Goal: Task Accomplishment & Management: Use online tool/utility

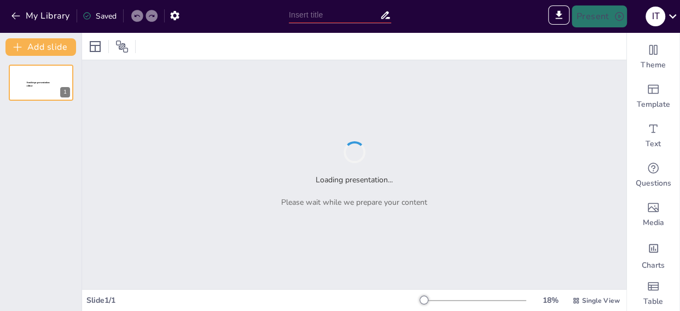
type input "Sexo, Mentiras y Verdades: Una Perspectiva [DEMOGRAPHIC_DATA] para Adolescentes"
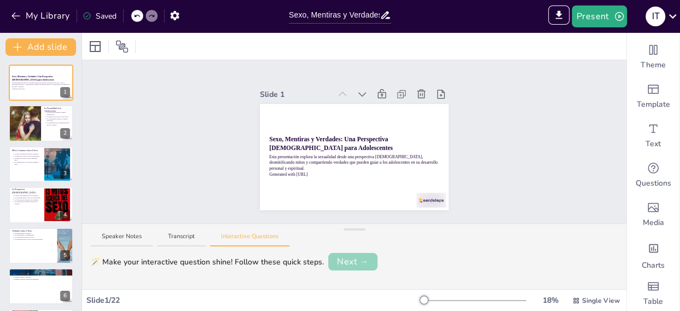
click at [363, 261] on button "Next →" at bounding box center [352, 261] width 49 height 17
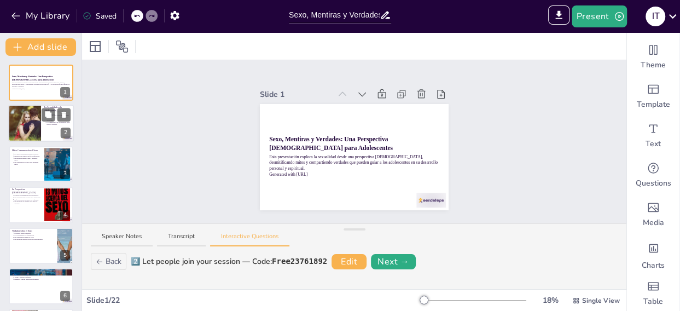
click at [25, 122] on div at bounding box center [25, 123] width 56 height 37
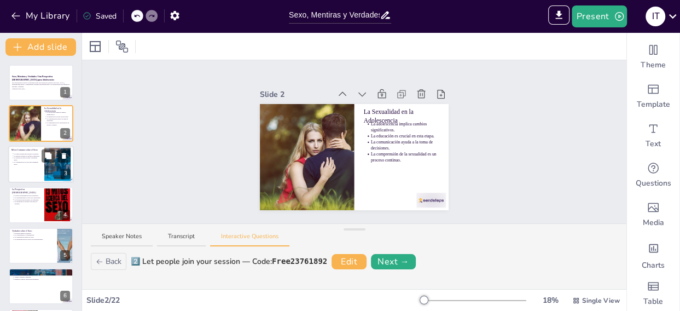
click at [36, 162] on p "La comunicación es clave para desmentir mitos." at bounding box center [27, 163] width 27 height 4
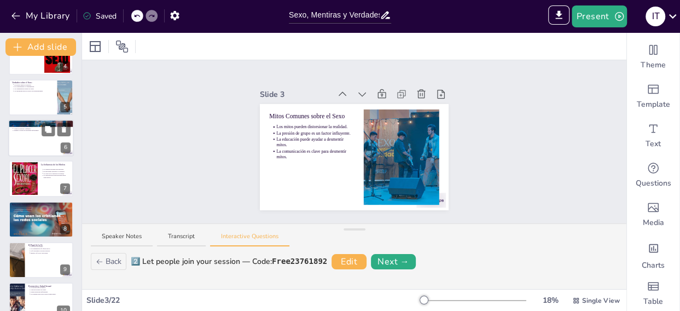
scroll to position [219, 0]
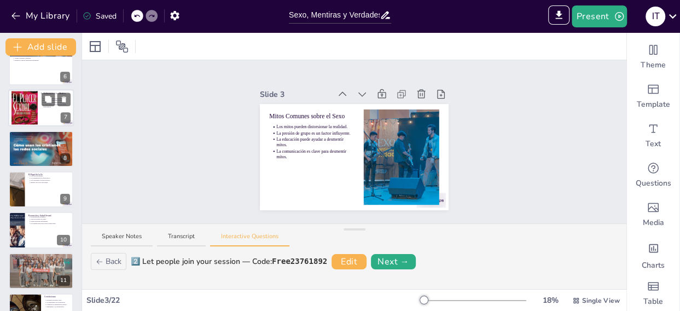
click at [31, 110] on div at bounding box center [24, 107] width 26 height 40
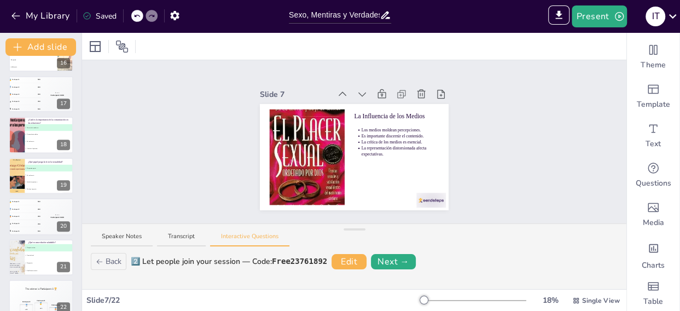
scroll to position [652, 0]
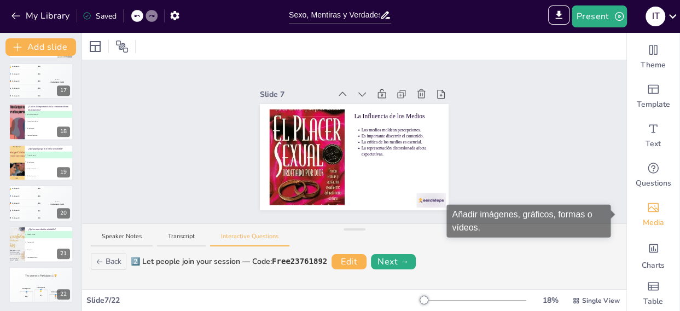
click at [642, 220] on span "Media" at bounding box center [652, 222] width 21 height 11
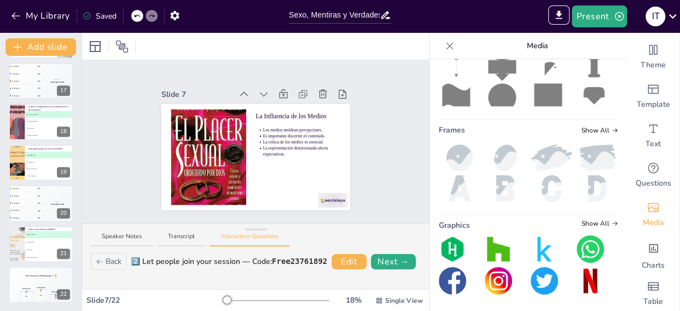
scroll to position [267, 0]
click at [592, 219] on span "Show All" at bounding box center [599, 223] width 37 height 8
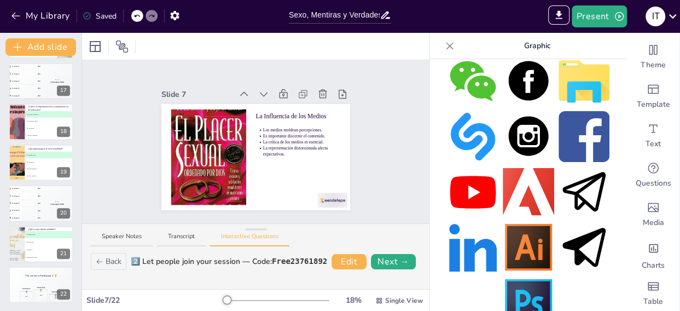
scroll to position [617, 0]
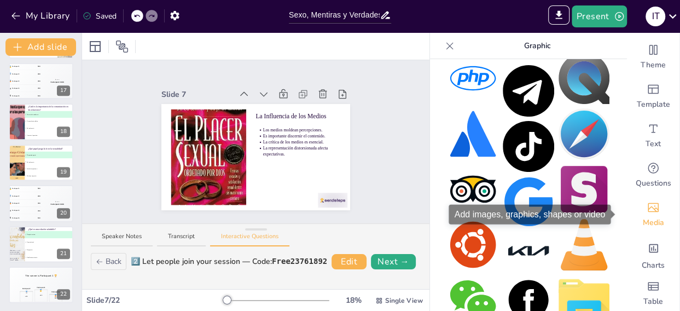
click at [646, 211] on icon "Add images, graphics, shapes or video" at bounding box center [652, 207] width 13 height 13
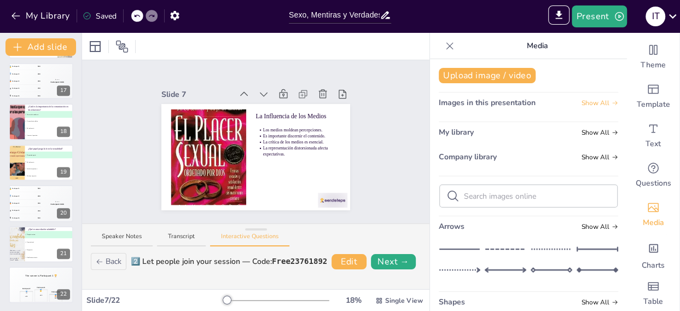
click at [589, 102] on span "Show All" at bounding box center [599, 103] width 37 height 8
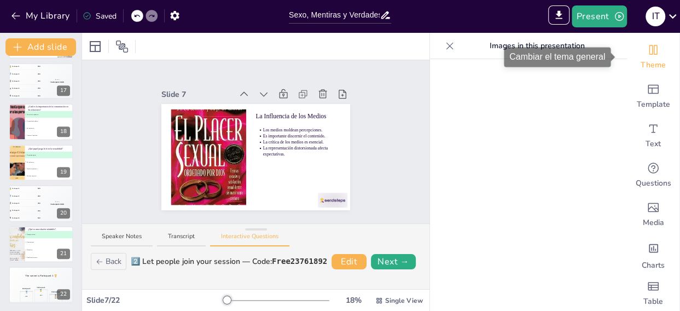
click at [640, 59] on div "Theme" at bounding box center [653, 56] width 52 height 39
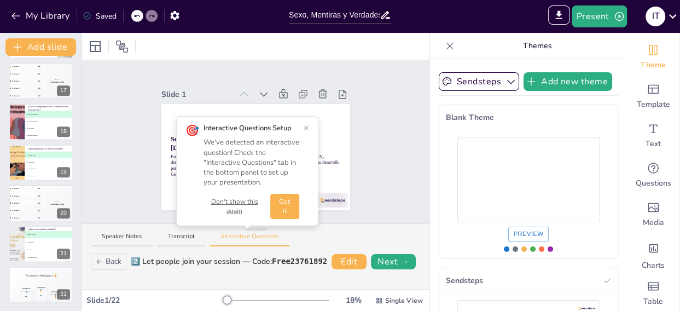
click at [286, 207] on button "Got it" at bounding box center [284, 206] width 29 height 25
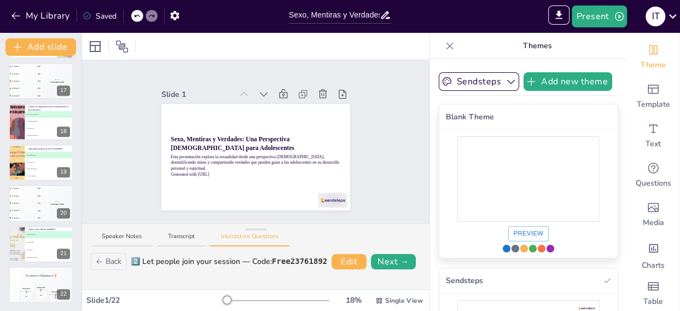
click at [546, 252] on div "Use theme Blank Theme" at bounding box center [550, 248] width 8 height 8
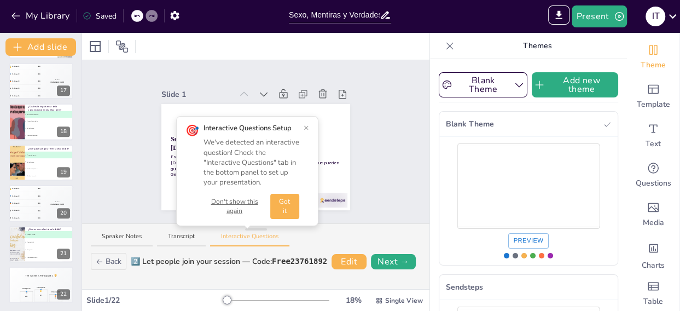
click at [235, 207] on button "Don't show this again" at bounding box center [234, 206] width 62 height 19
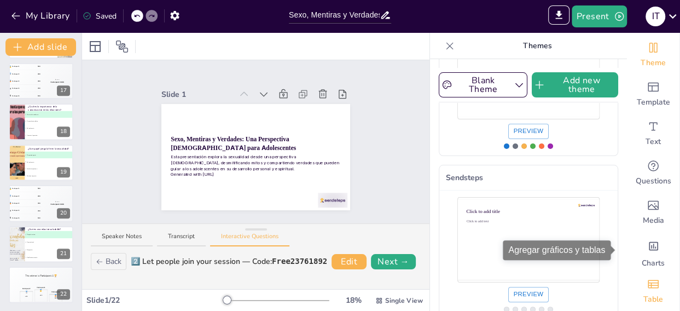
scroll to position [10, 0]
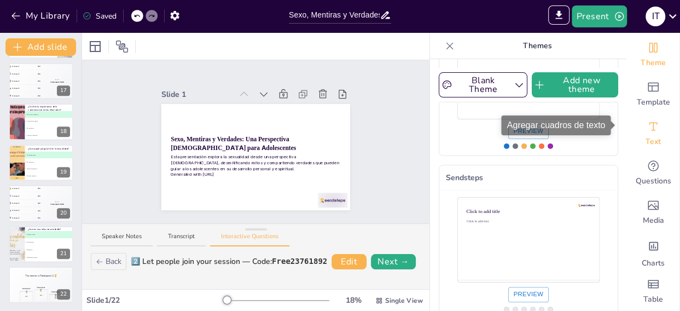
click at [646, 136] on span "Text" at bounding box center [652, 141] width 15 height 11
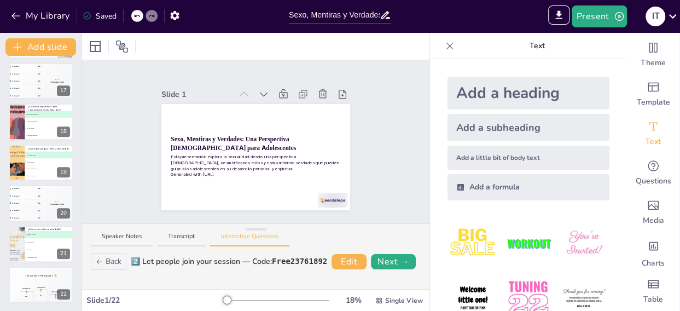
scroll to position [81, 0]
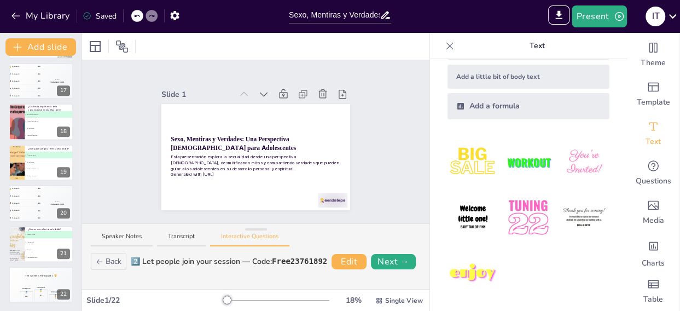
click at [525, 161] on img at bounding box center [527, 162] width 51 height 51
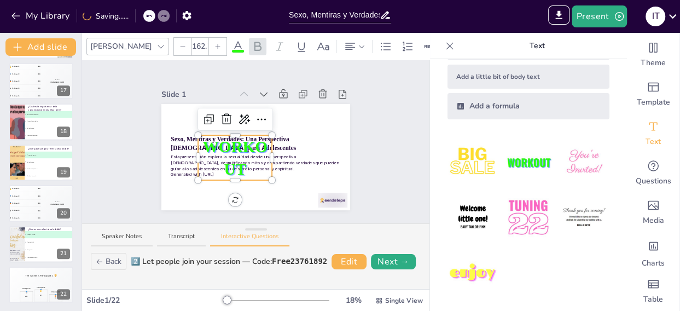
click at [267, 135] on div at bounding box center [269, 157] width 4 height 45
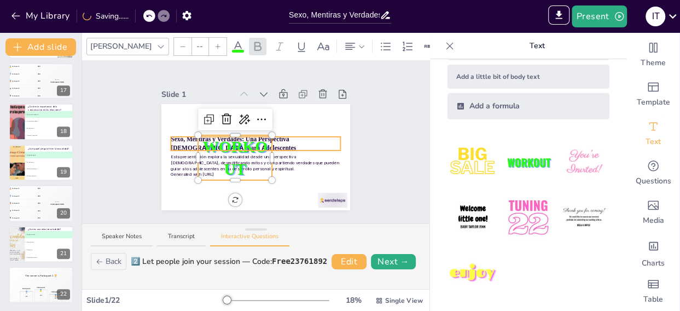
click at [288, 133] on div "Sexo, Mentiras y Verdades: Una Perspectiva [DEMOGRAPHIC_DATA] para Adolescentes…" at bounding box center [255, 157] width 189 height 106
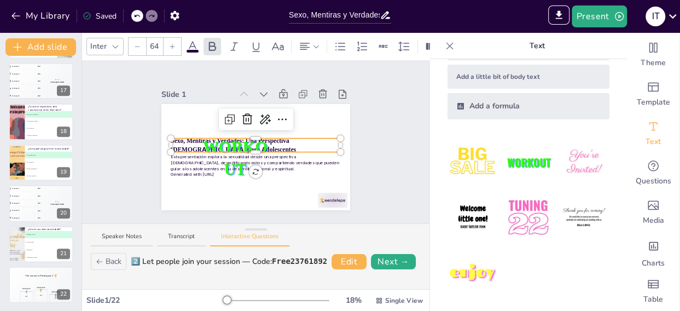
click at [280, 140] on p "Sexo, Mentiras y Verdades: Una Perspectiva [DEMOGRAPHIC_DATA] para Adolescentes" at bounding box center [255, 144] width 169 height 17
drag, startPoint x: 281, startPoint y: 139, endPoint x: 178, endPoint y: 137, distance: 103.4
click at [178, 137] on div "Esta presentación explora la sexualidad desde una perspectiva [DEMOGRAPHIC_DATA…" at bounding box center [255, 157] width 189 height 106
click at [215, 138] on div at bounding box center [255, 140] width 169 height 4
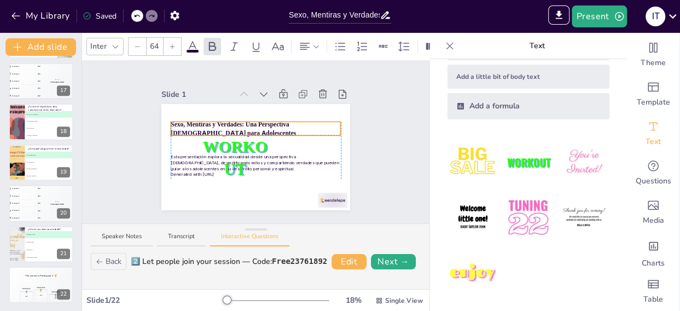
drag, startPoint x: 165, startPoint y: 139, endPoint x: 165, endPoint y: 123, distance: 16.4
drag, startPoint x: 169, startPoint y: 124, endPoint x: 197, endPoint y: 127, distance: 28.6
click at [197, 127] on div "Esta presentación explora la sexualidad desde una perspectiva [DEMOGRAPHIC_DATA…" at bounding box center [255, 157] width 189 height 106
drag, startPoint x: 197, startPoint y: 125, endPoint x: 185, endPoint y: 120, distance: 12.8
click at [185, 120] on div "Esta presentación explora la sexualidad desde una perspectiva [DEMOGRAPHIC_DATA…" at bounding box center [255, 157] width 189 height 106
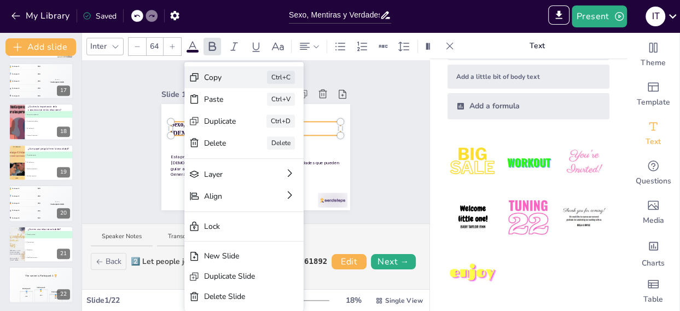
click at [212, 74] on div "Copy" at bounding box center [220, 77] width 32 height 11
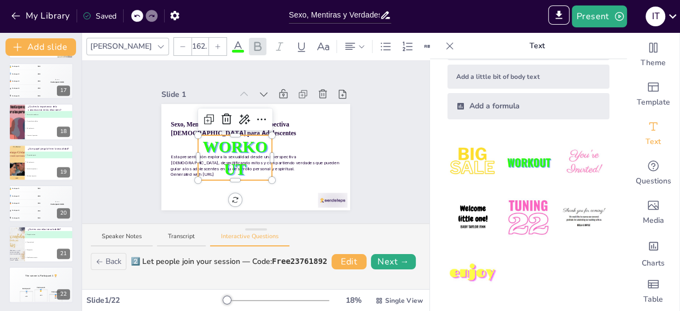
click at [224, 142] on span "WORKOUT" at bounding box center [234, 157] width 65 height 40
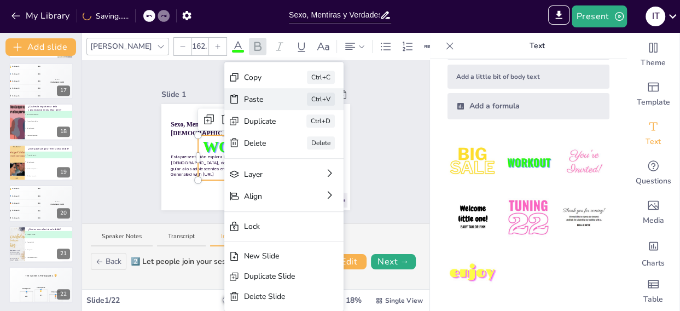
click at [248, 95] on div "Paste" at bounding box center [260, 98] width 32 height 11
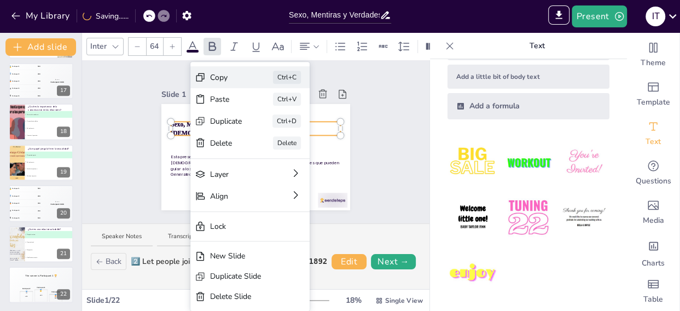
click at [201, 79] on icon at bounding box center [200, 77] width 11 height 11
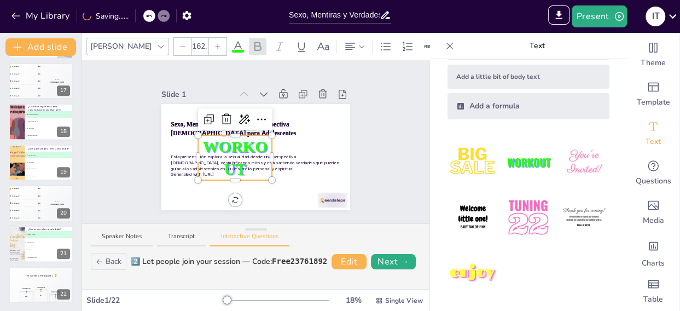
click at [210, 143] on span "WORKOUT" at bounding box center [234, 157] width 65 height 40
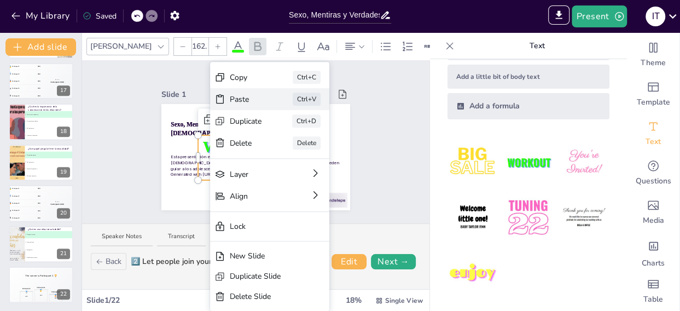
click at [230, 104] on div "Paste" at bounding box center [246, 98] width 32 height 11
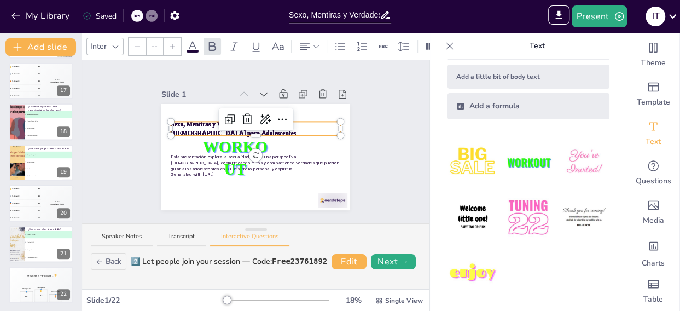
type input "64"
click at [247, 150] on div "Sexo, Mentiras y Verdades: Una Perspectiva [DEMOGRAPHIC_DATA] para Adolescentes…" at bounding box center [255, 157] width 189 height 106
click at [241, 113] on icon at bounding box center [247, 119] width 13 height 13
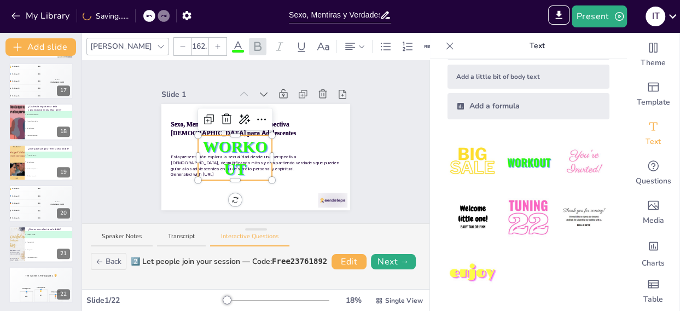
click at [235, 140] on span "WORKOUT" at bounding box center [234, 157] width 65 height 40
click at [221, 115] on icon at bounding box center [226, 119] width 10 height 11
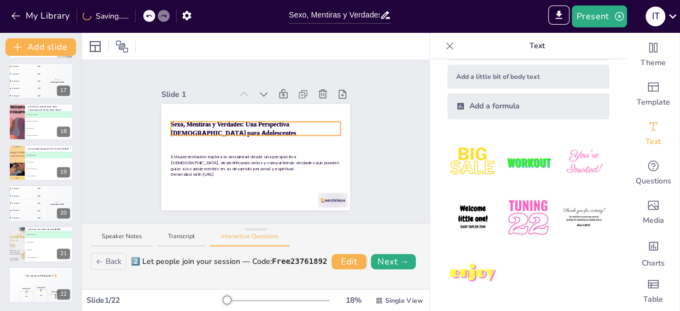
click at [245, 127] on div "Sexo, Mentiras y Verdades: Una Perspectiva [DEMOGRAPHIC_DATA] para Adolescentes…" at bounding box center [255, 157] width 189 height 106
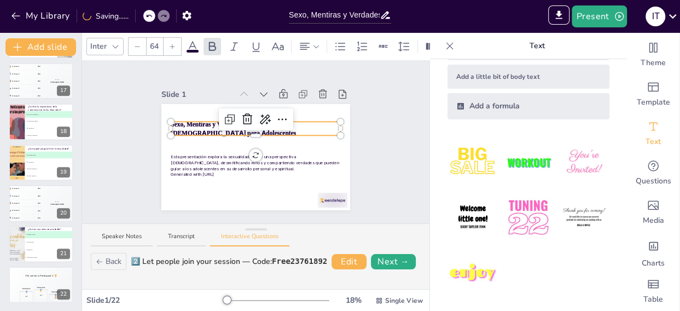
click at [466, 271] on img at bounding box center [472, 273] width 51 height 51
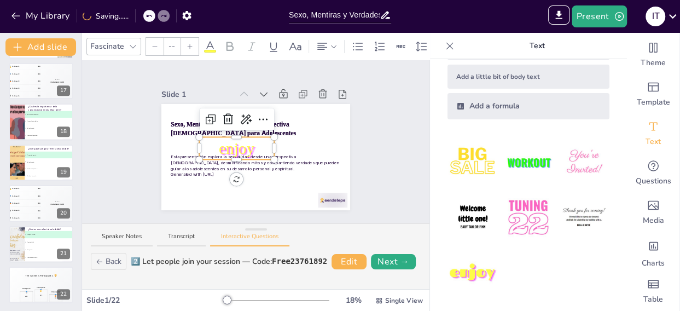
type input "162.7"
click at [223, 119] on icon at bounding box center [228, 119] width 10 height 11
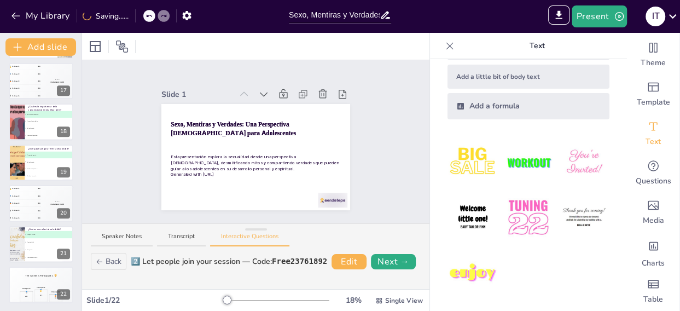
scroll to position [0, 0]
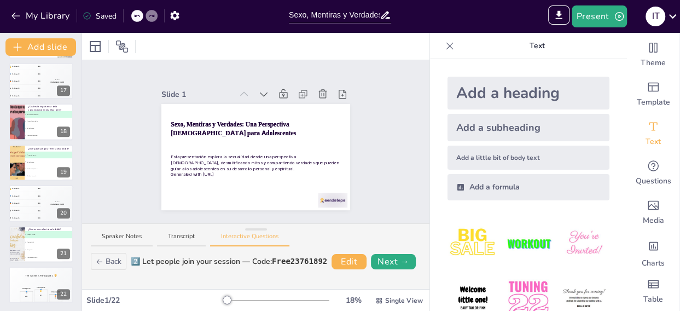
click at [497, 96] on div "Add a heading" at bounding box center [528, 93] width 162 height 33
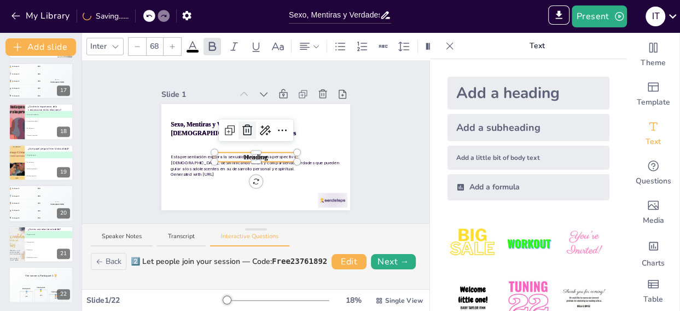
click at [241, 127] on icon at bounding box center [247, 130] width 13 height 13
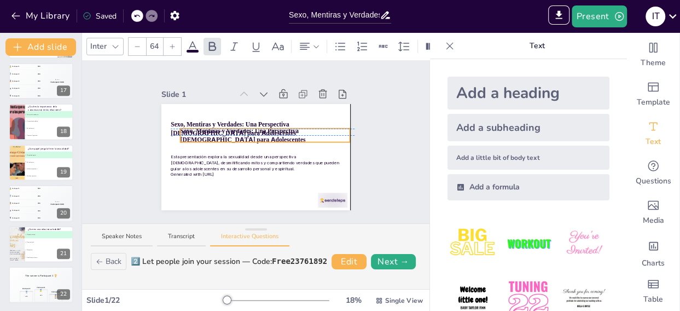
drag, startPoint x: 164, startPoint y: 119, endPoint x: 177, endPoint y: 127, distance: 15.0
click at [180, 127] on strong "Sexo, Mentiras y Verdades: Una Perspectiva [DEMOGRAPHIC_DATA] para Adolescentes" at bounding box center [242, 135] width 125 height 16
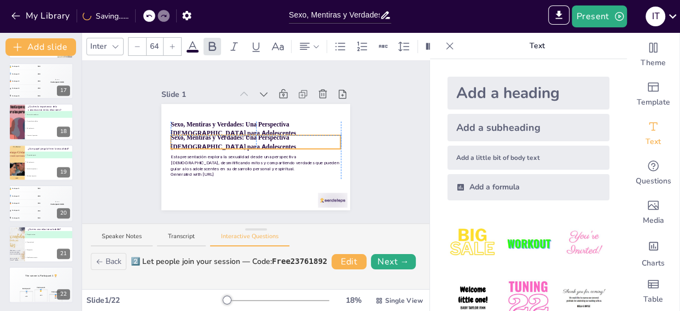
drag, startPoint x: 255, startPoint y: 135, endPoint x: 247, endPoint y: 141, distance: 10.3
click at [243, 116] on icon at bounding box center [247, 119] width 13 height 13
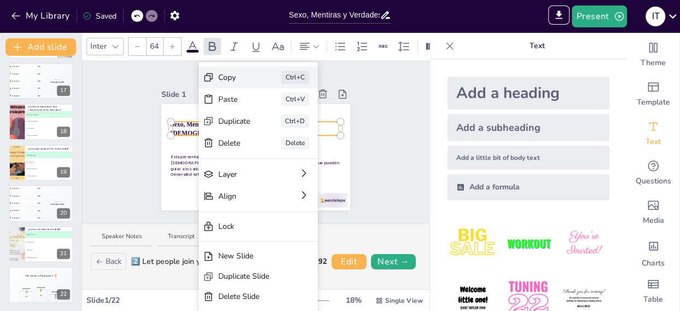
click at [292, 76] on div "Ctrl+C" at bounding box center [295, 77] width 28 height 13
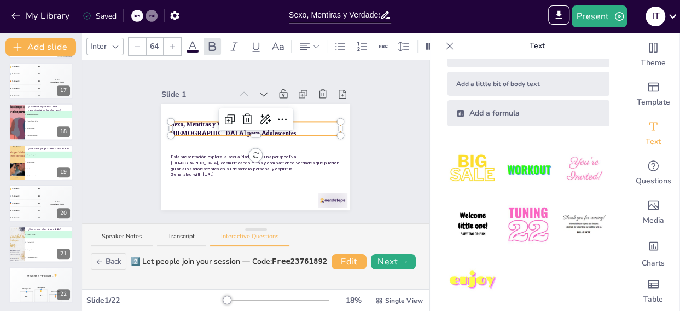
scroll to position [81, 0]
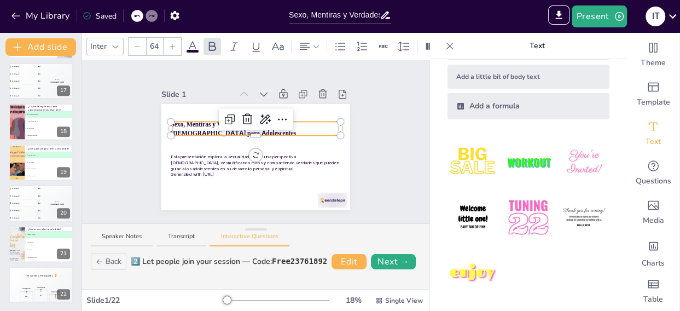
click at [506, 159] on img at bounding box center [527, 162] width 51 height 51
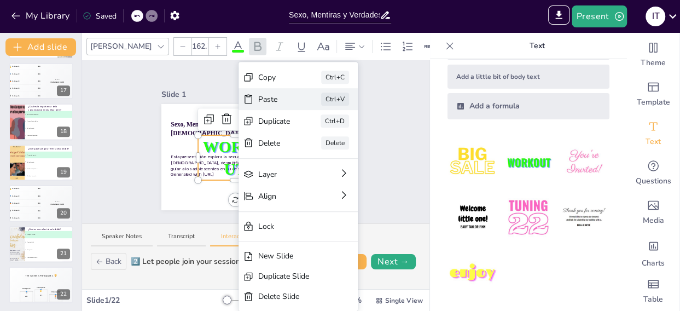
click at [343, 104] on div "Ctrl+V" at bounding box center [335, 98] width 28 height 13
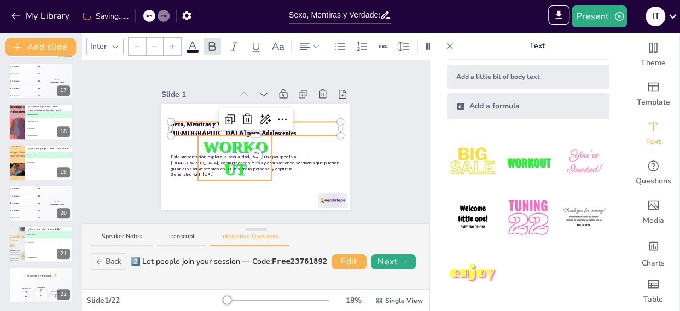
click at [235, 165] on span "WORKOUT" at bounding box center [234, 157] width 65 height 40
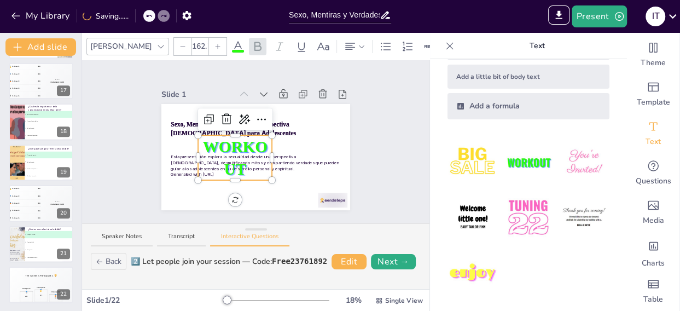
click at [235, 165] on span "WORKOUT" at bounding box center [234, 157] width 65 height 40
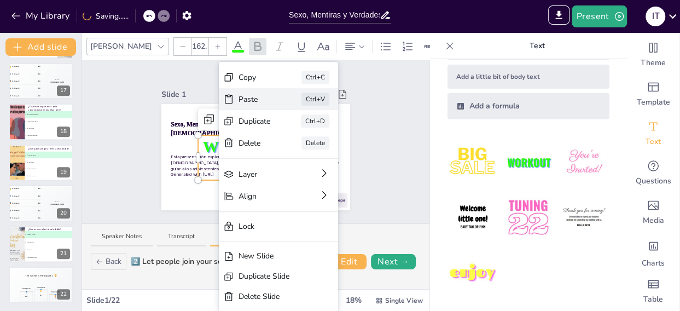
click at [240, 102] on div "Paste" at bounding box center [254, 98] width 32 height 11
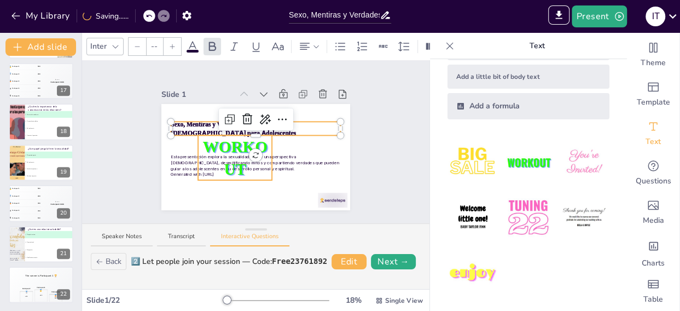
click at [231, 166] on span "WORKOUT" at bounding box center [234, 157] width 65 height 40
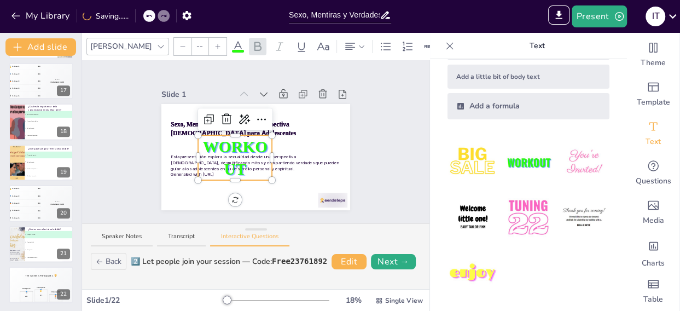
type input "162.7"
drag, startPoint x: 200, startPoint y: 136, endPoint x: 207, endPoint y: 136, distance: 7.1
click at [355, 120] on div "Slide 1 Sexo, Mentiras y Verdades: Una Perspectiva [DEMOGRAPHIC_DATA] para Adol…" at bounding box center [256, 141] width 250 height 137
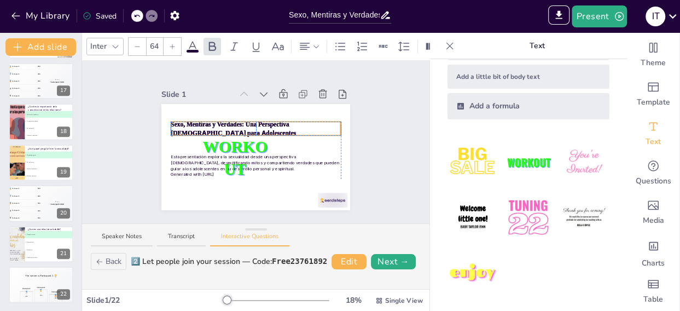
click at [200, 123] on p "Sexo, Mentiras y Verdades: Una Perspectiva [DEMOGRAPHIC_DATA] para Adolescentes" at bounding box center [255, 128] width 169 height 17
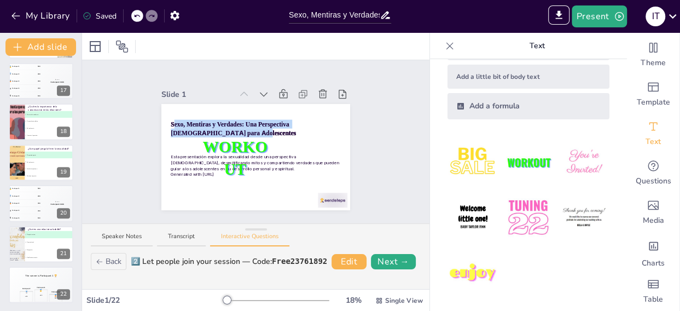
drag, startPoint x: 164, startPoint y: 122, endPoint x: 197, endPoint y: 130, distance: 33.8
click at [197, 130] on p "Sexo, Mentiras y Verdades: Una Perspectiva [DEMOGRAPHIC_DATA] para Adolescentes" at bounding box center [255, 128] width 169 height 17
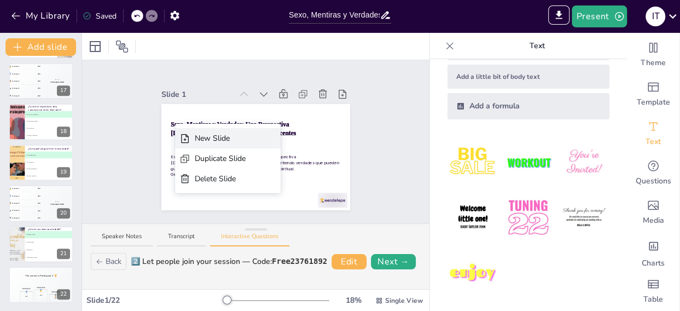
click at [228, 142] on div "New Slide" at bounding box center [220, 137] width 51 height 11
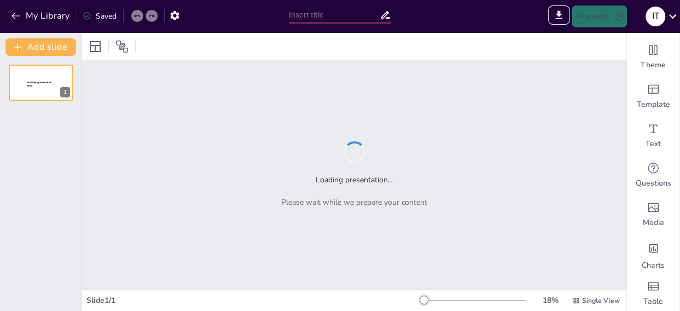
type input "Sendsteps presentation"
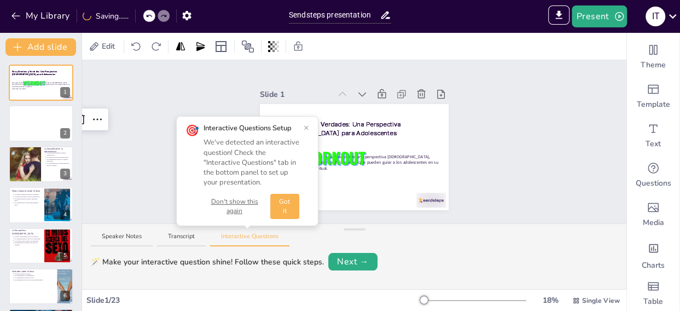
click at [289, 215] on button "Got it" at bounding box center [284, 206] width 29 height 25
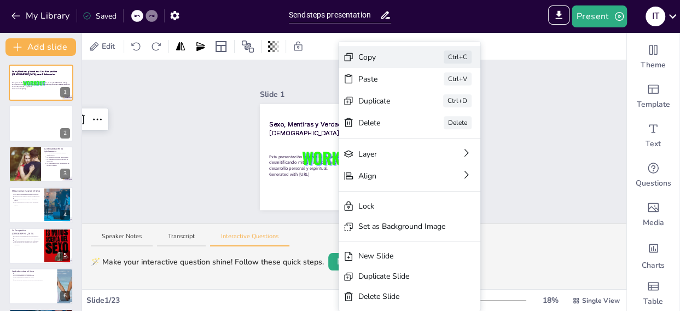
click at [349, 66] on div "Copy Ctrl+C" at bounding box center [409, 57] width 142 height 22
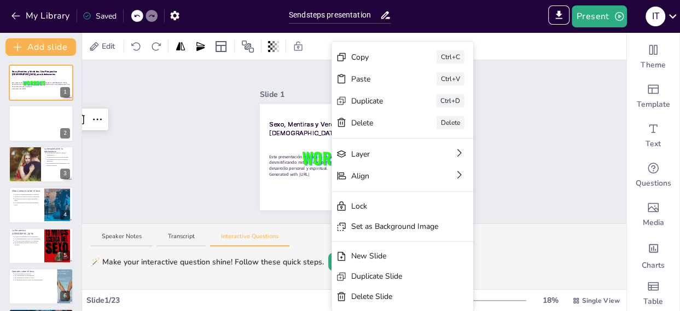
click at [501, 105] on div "Slide 1 Sexo, Mentiras y Verdades: Una Perspectiva Cristiana para Adolescentes …" at bounding box center [354, 141] width 544 height 163
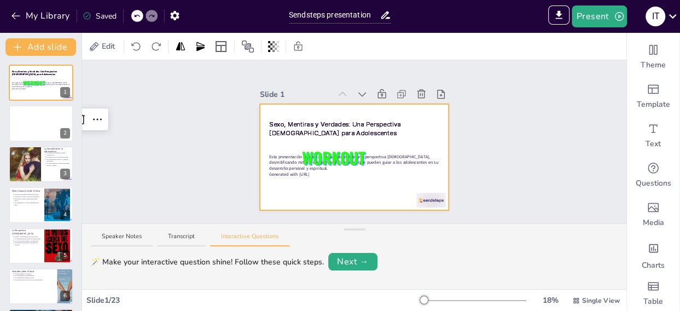
click at [369, 145] on div at bounding box center [354, 157] width 189 height 106
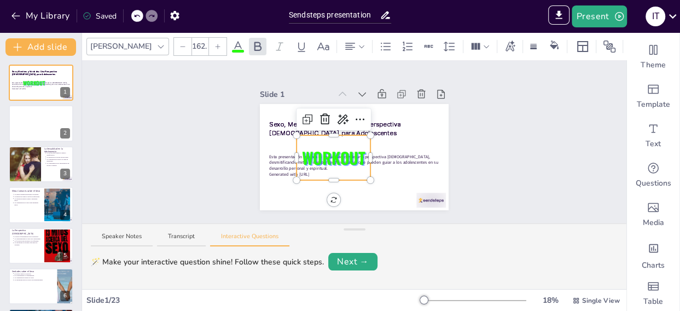
click at [340, 165] on div "WORKOUT" at bounding box center [333, 157] width 74 height 45
click at [318, 120] on icon at bounding box center [324, 119] width 13 height 13
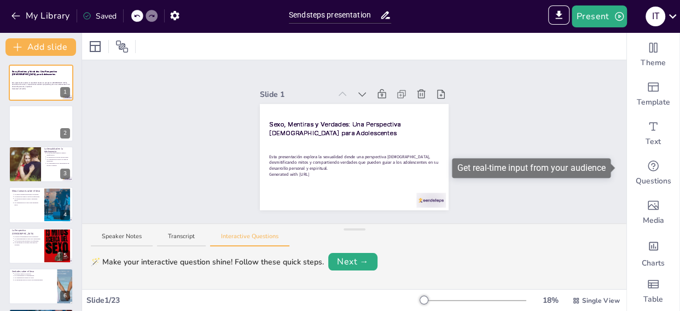
scroll to position [10, 0]
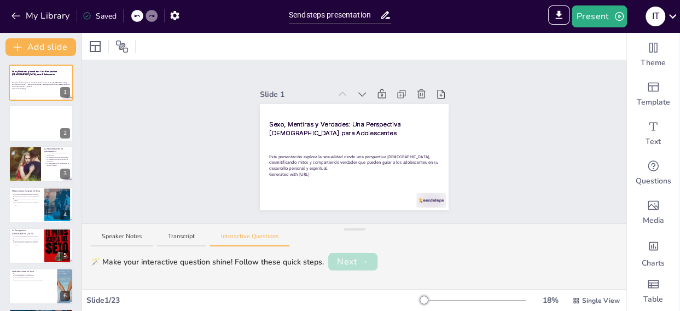
click at [353, 261] on button "Next →" at bounding box center [352, 261] width 49 height 17
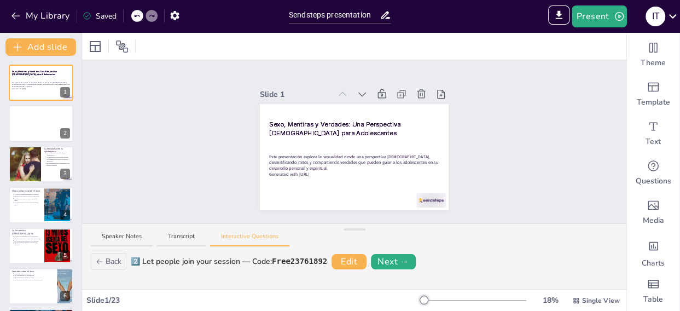
drag, startPoint x: 353, startPoint y: 261, endPoint x: 445, endPoint y: 272, distance: 91.9
click at [445, 272] on div "Back 2️⃣ Let people join your session — Code: Free23761892 Edit Next →" at bounding box center [354, 269] width 544 height 39
click at [383, 266] on button "Next →" at bounding box center [393, 261] width 45 height 15
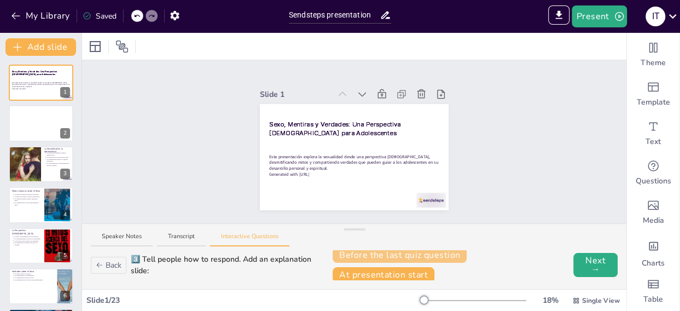
scroll to position [7, 0]
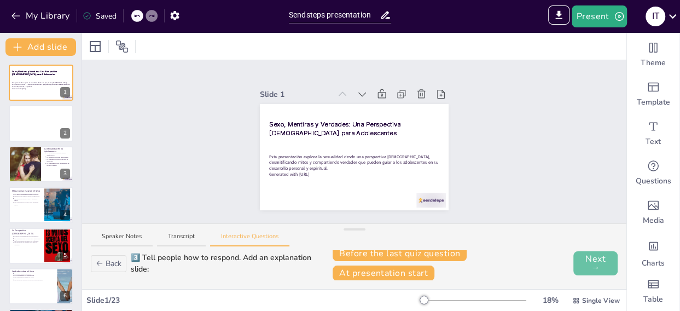
click at [578, 261] on button "Next →" at bounding box center [595, 263] width 44 height 24
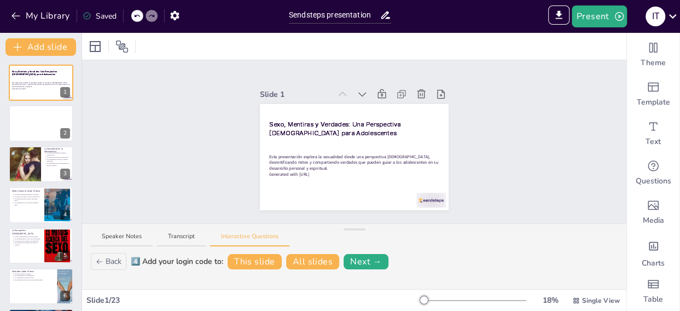
scroll to position [0, 0]
click at [363, 260] on button "Next →" at bounding box center [365, 261] width 45 height 15
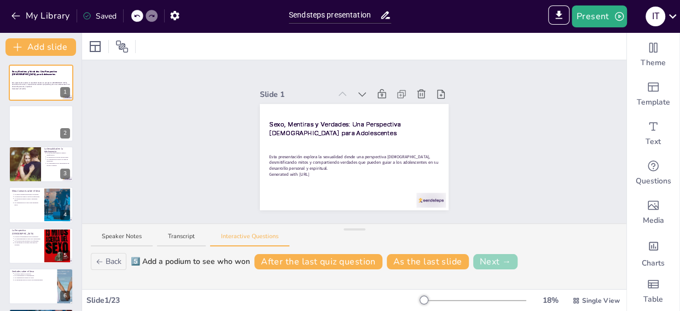
click at [483, 264] on button "Next →" at bounding box center [495, 261] width 45 height 15
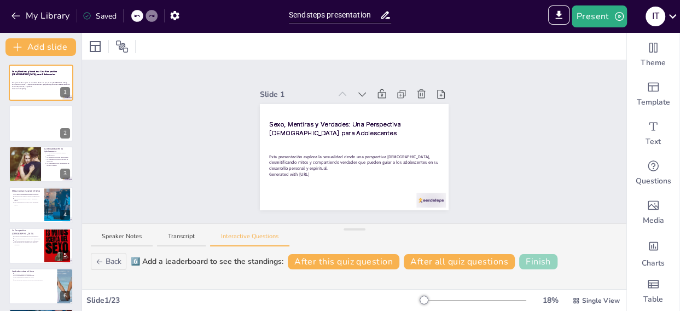
click at [530, 262] on button "Finish" at bounding box center [538, 261] width 38 height 15
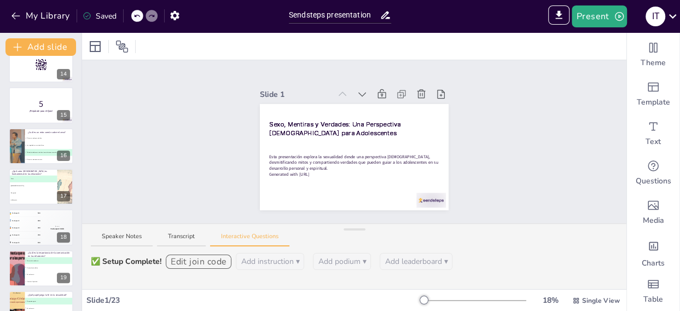
scroll to position [693, 0]
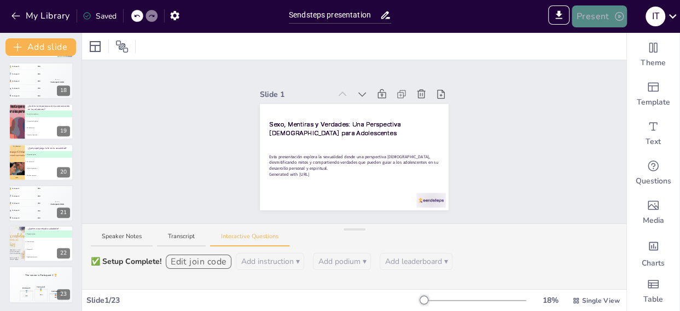
click at [588, 16] on button "Present" at bounding box center [598, 16] width 55 height 22
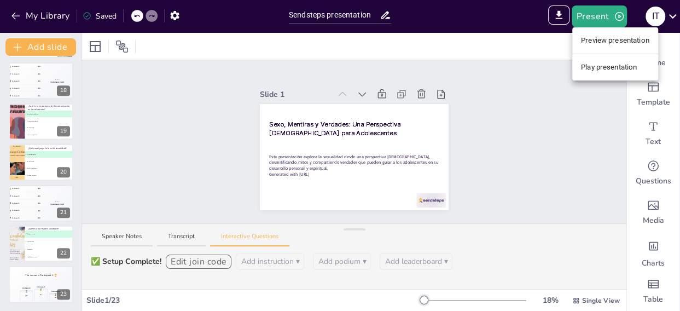
click at [604, 68] on li "Play presentation" at bounding box center [615, 67] width 86 height 17
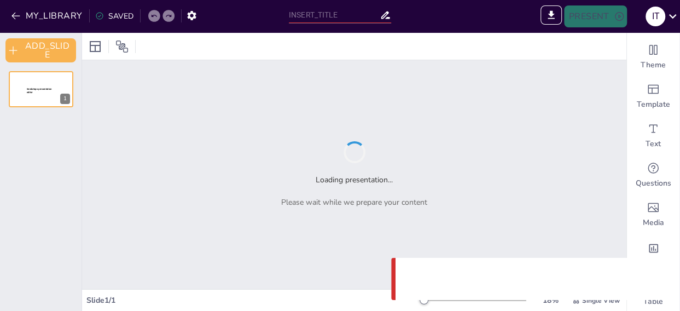
type input "Sendsteps presentation"
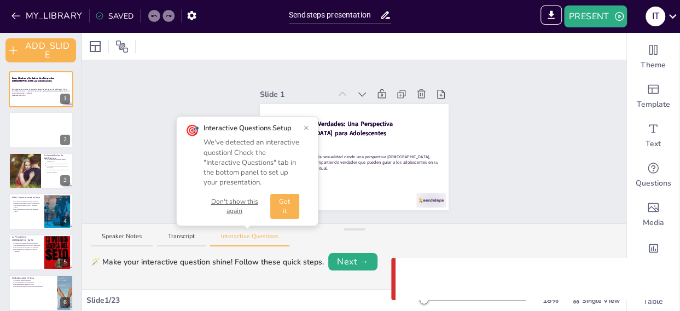
click at [277, 207] on button "Got it" at bounding box center [284, 206] width 29 height 25
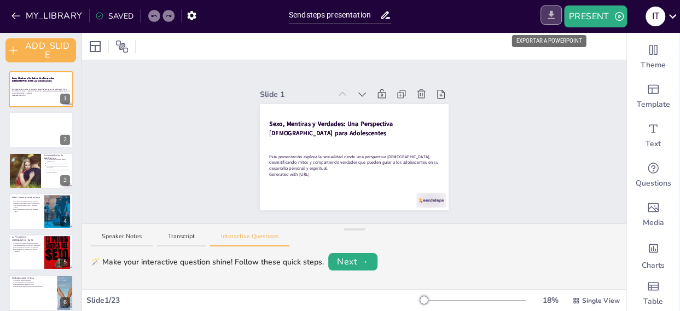
click at [548, 16] on icon "EXPORT_TO_POWERPOINT" at bounding box center [550, 14] width 11 height 11
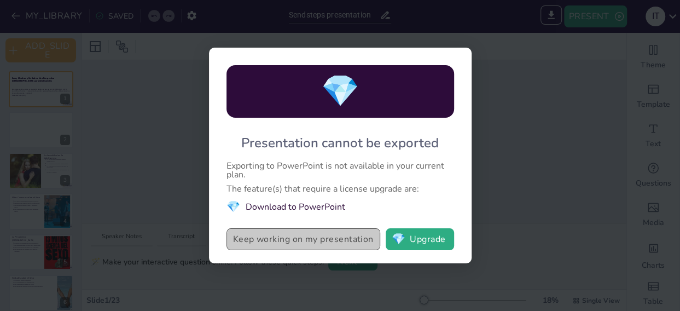
click at [297, 242] on button "Keep working on my presentation" at bounding box center [303, 239] width 154 height 22
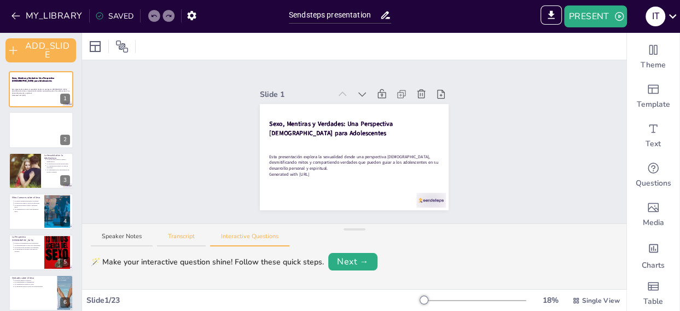
click at [180, 237] on button "Transcript" at bounding box center [181, 239] width 49 height 15
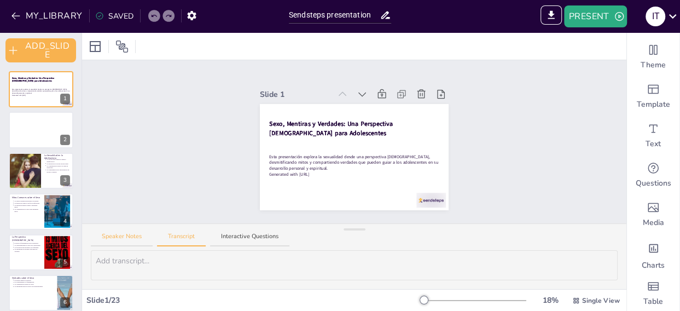
drag, startPoint x: 116, startPoint y: 248, endPoint x: 122, endPoint y: 232, distance: 16.3
drag, startPoint x: 122, startPoint y: 232, endPoint x: 242, endPoint y: 237, distance: 119.8
click at [242, 237] on button "Interactive Questions" at bounding box center [249, 239] width 79 height 15
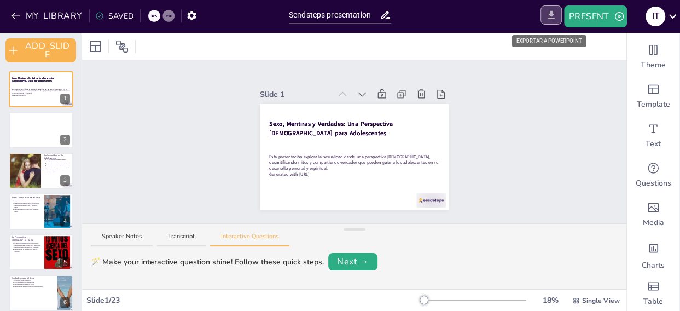
click at [549, 8] on button "EXPORT_TO_POWERPOINT" at bounding box center [550, 14] width 21 height 19
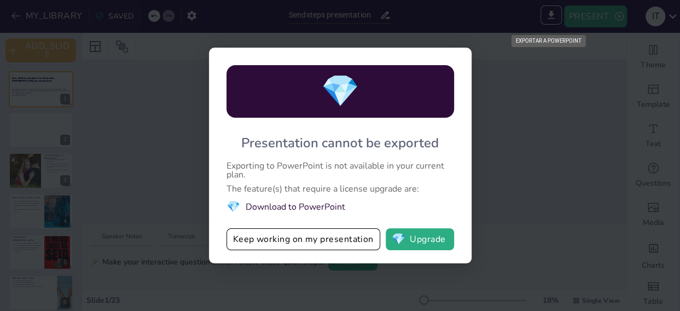
click at [550, 39] on font "EXPORTAR A POWERPOINT" at bounding box center [549, 41] width 66 height 6
click at [356, 242] on button "Keep working on my presentation" at bounding box center [303, 239] width 154 height 22
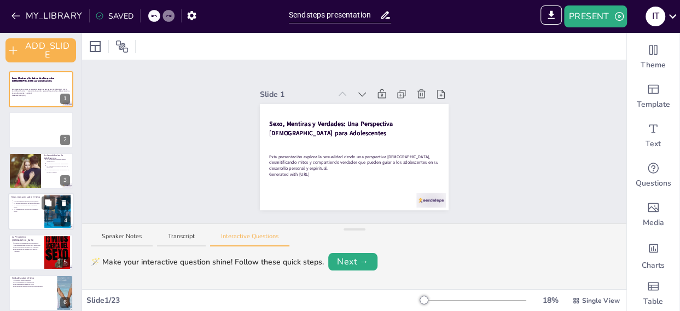
click at [22, 216] on div at bounding box center [41, 210] width 66 height 37
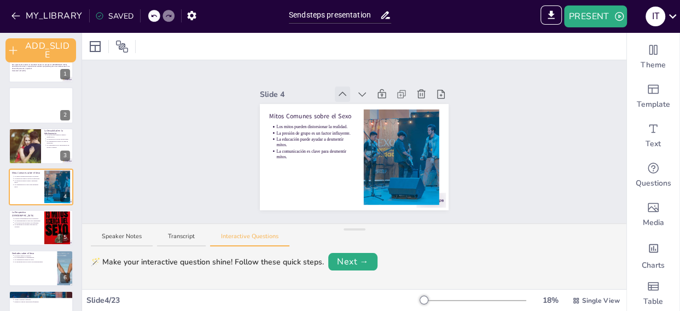
click at [337, 89] on icon at bounding box center [342, 94] width 11 height 11
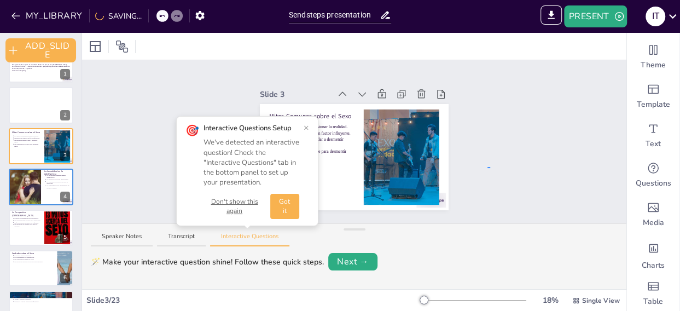
click at [490, 167] on div "Slide 1 Sexo, Mentiras y Verdades: Una Perspectiva Cristiana para Adolescentes …" at bounding box center [354, 141] width 544 height 163
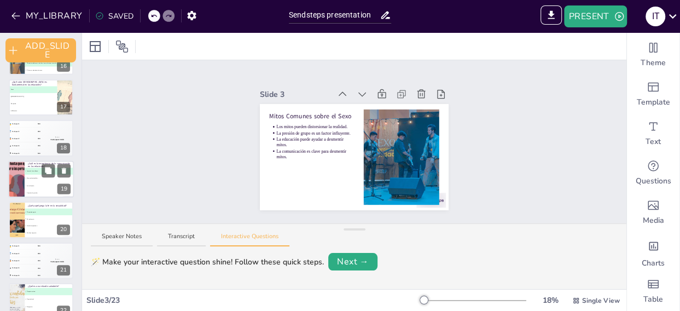
scroll to position [700, 0]
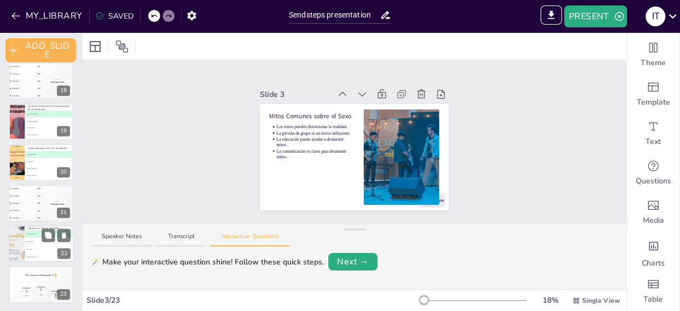
click at [48, 243] on li "B Control total." at bounding box center [49, 241] width 49 height 8
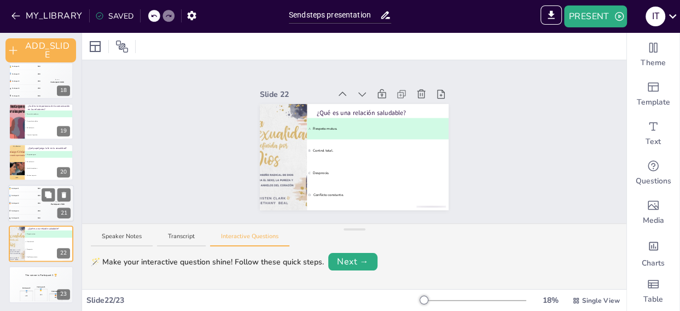
click at [36, 200] on div "🥉 Participant 3 300" at bounding box center [24, 202] width 33 height 7
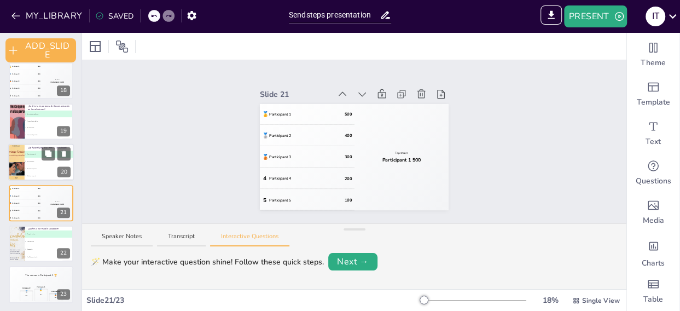
click at [34, 158] on li "B Es irrelevante." at bounding box center [49, 161] width 49 height 7
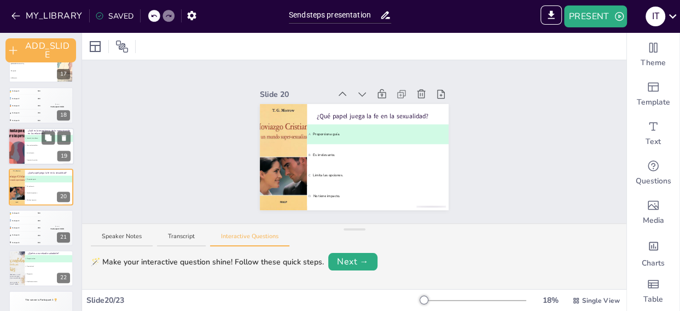
click at [27, 145] on span "B Crea malentendidos." at bounding box center [49, 145] width 48 height 2
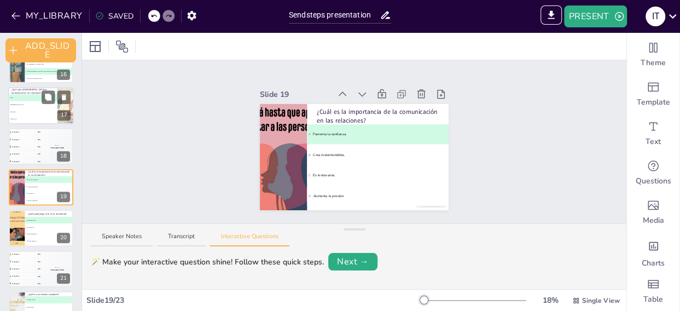
click at [53, 112] on span "C Desprecio" at bounding box center [33, 112] width 48 height 2
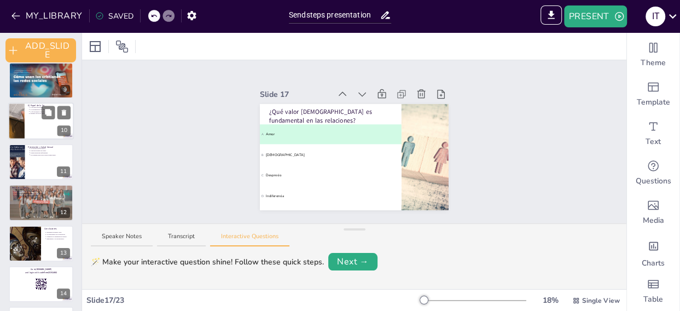
click at [24, 125] on div at bounding box center [16, 121] width 92 height 37
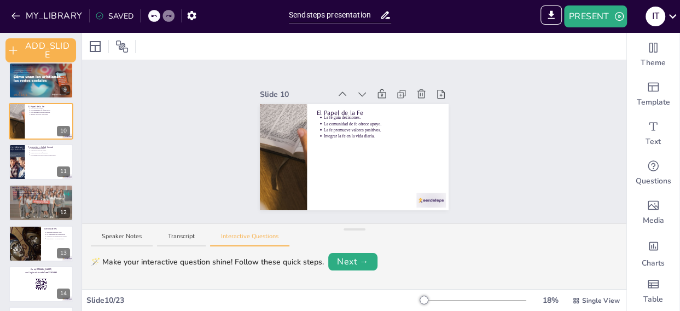
scroll to position [268, 0]
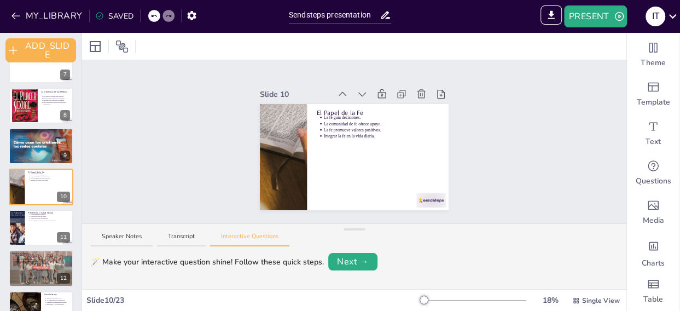
click at [28, 166] on div "Sexo, Mentiras y Verdades: Una Perspectiva Cristiana para Adolescentes Esta pre…" at bounding box center [40, 268] width 81 height 931
click at [26, 153] on div at bounding box center [41, 145] width 66 height 37
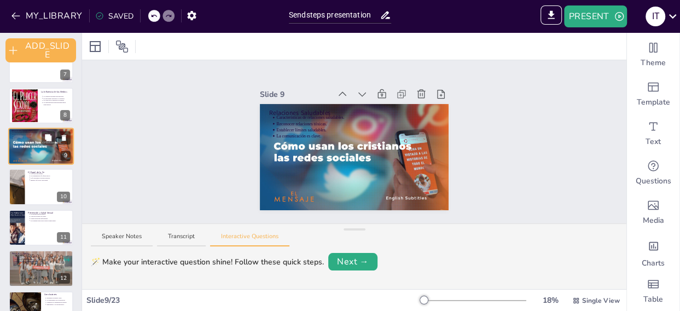
scroll to position [228, 0]
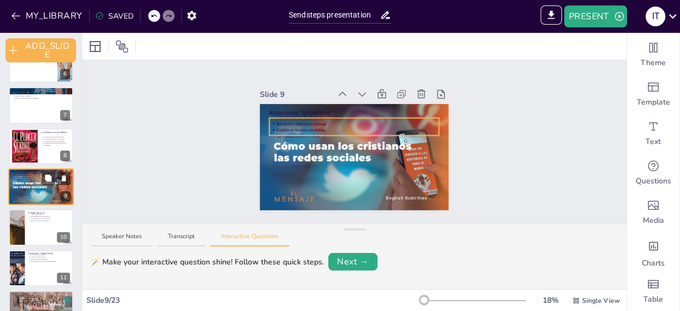
click at [24, 178] on p "La comunicación es clave." at bounding box center [42, 179] width 57 height 2
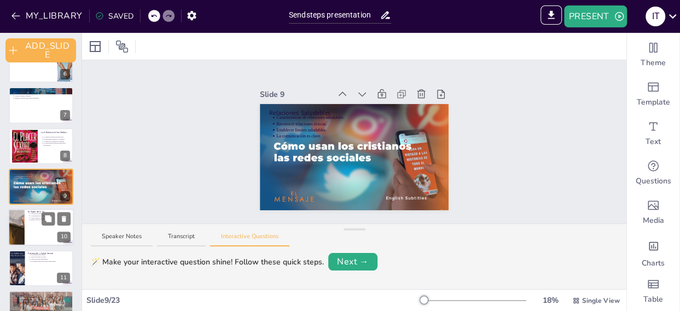
click at [20, 221] on div at bounding box center [16, 227] width 92 height 37
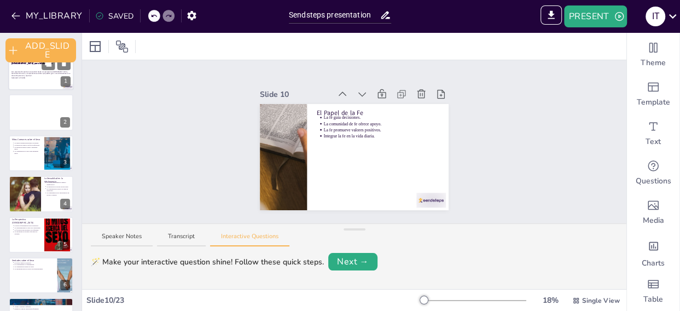
scroll to position [0, 0]
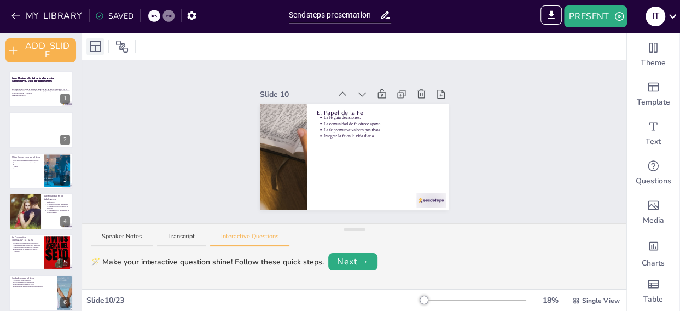
click at [94, 46] on icon at bounding box center [95, 46] width 13 height 13
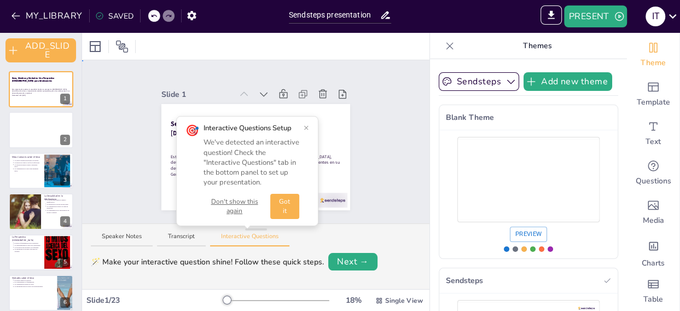
click at [363, 78] on div "Slide 1 Sexo, Mentiras y Verdades: Una Perspectiva Cristiana para Adolescentes …" at bounding box center [256, 141] width 250 height 137
click at [230, 209] on button "Don't show this again" at bounding box center [234, 206] width 62 height 19
